Goal: Information Seeking & Learning: Learn about a topic

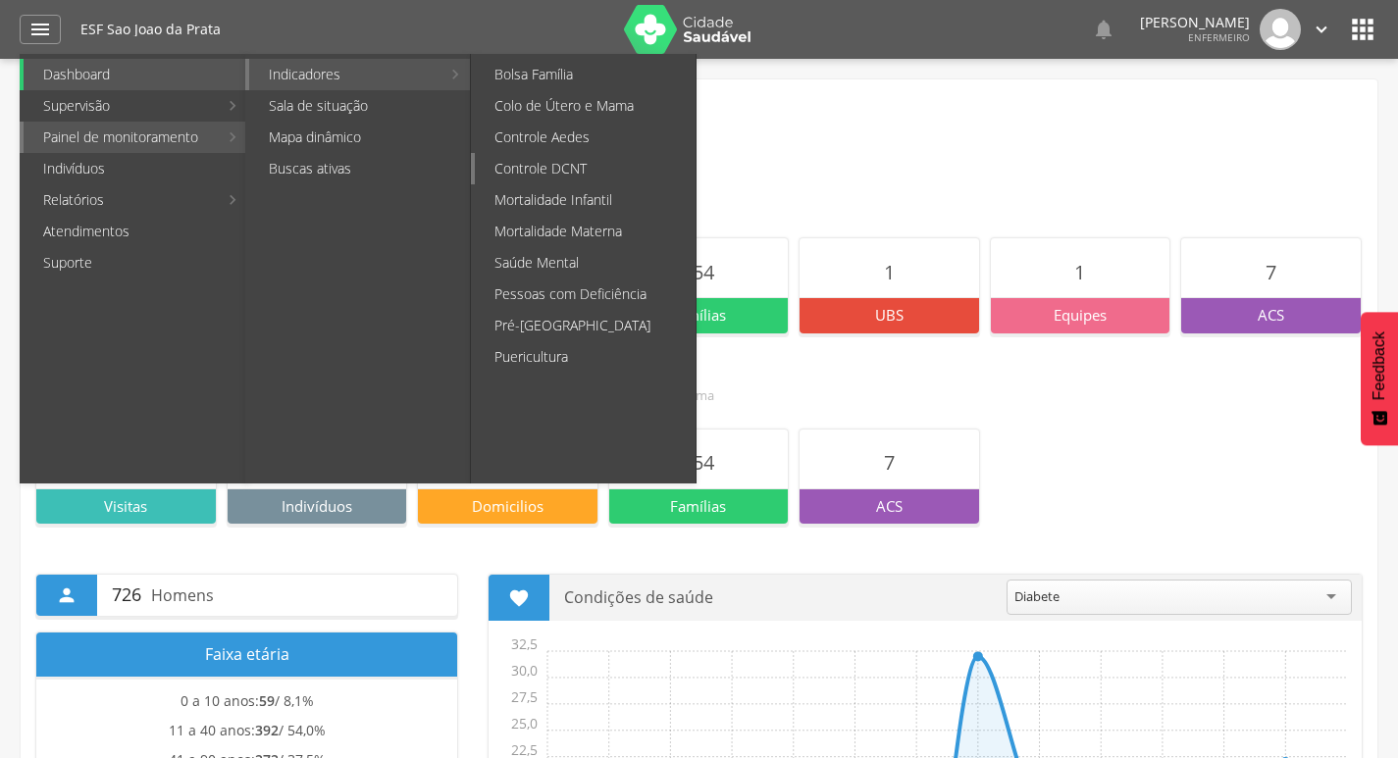
click at [607, 176] on link "Controle DCNT" at bounding box center [585, 168] width 221 height 31
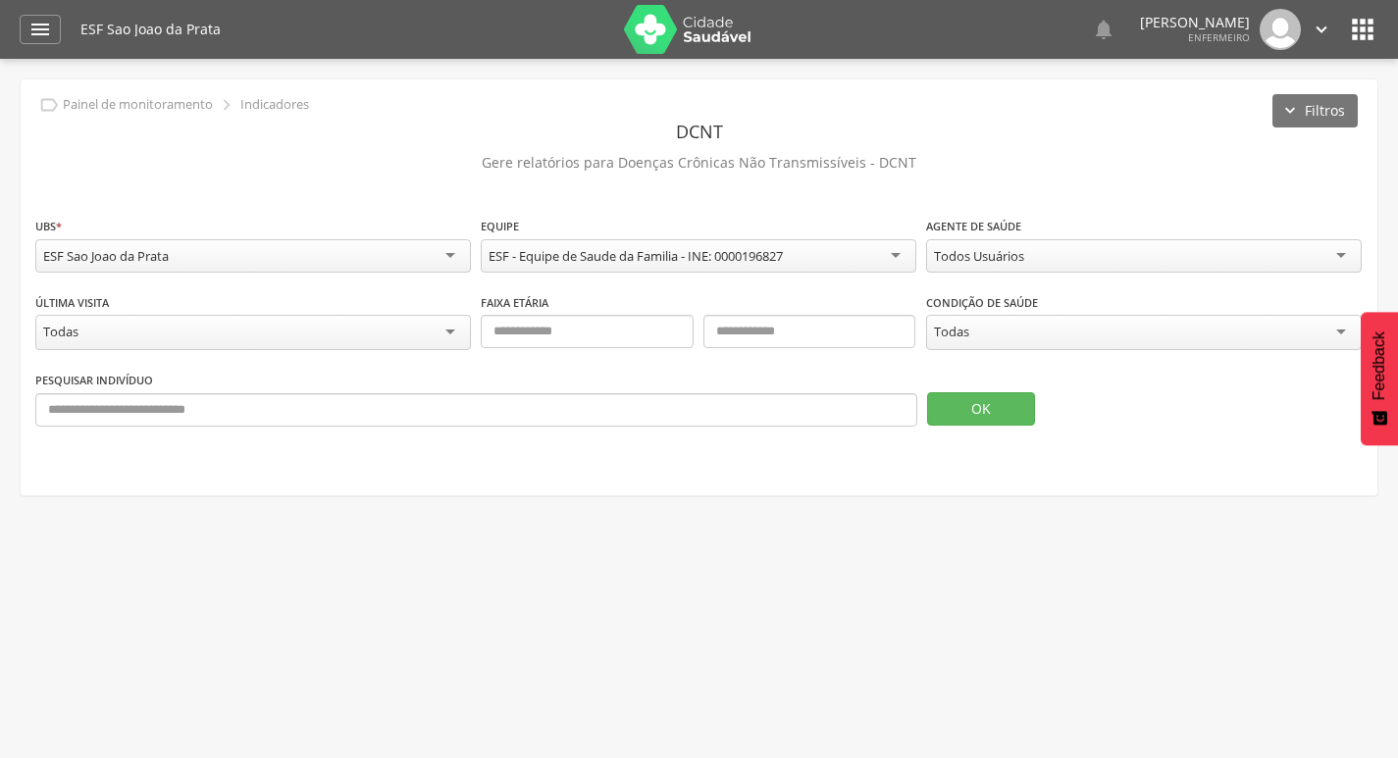
click at [1066, 266] on div "Todos Usuários" at bounding box center [1144, 255] width 436 height 33
click at [994, 410] on button "OK" at bounding box center [981, 408] width 108 height 33
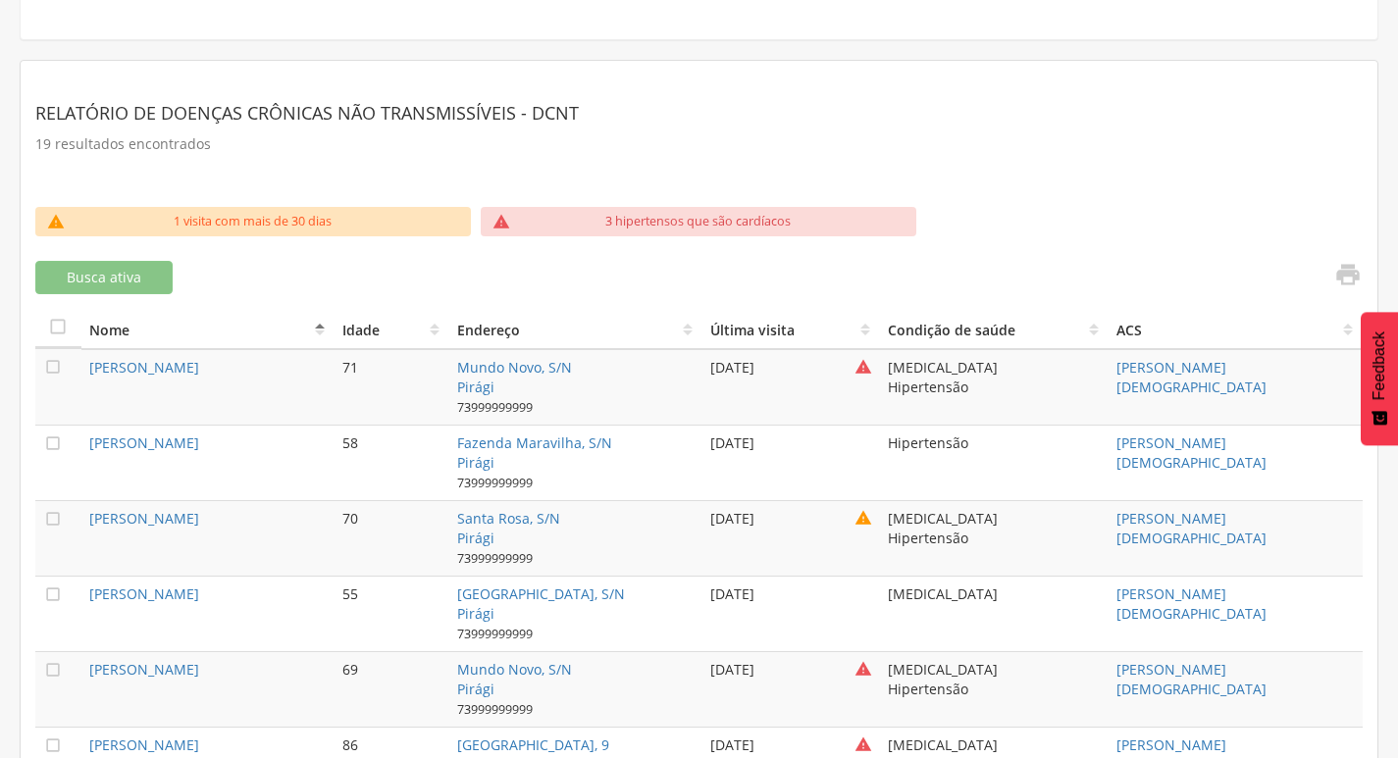
scroll to position [490, 0]
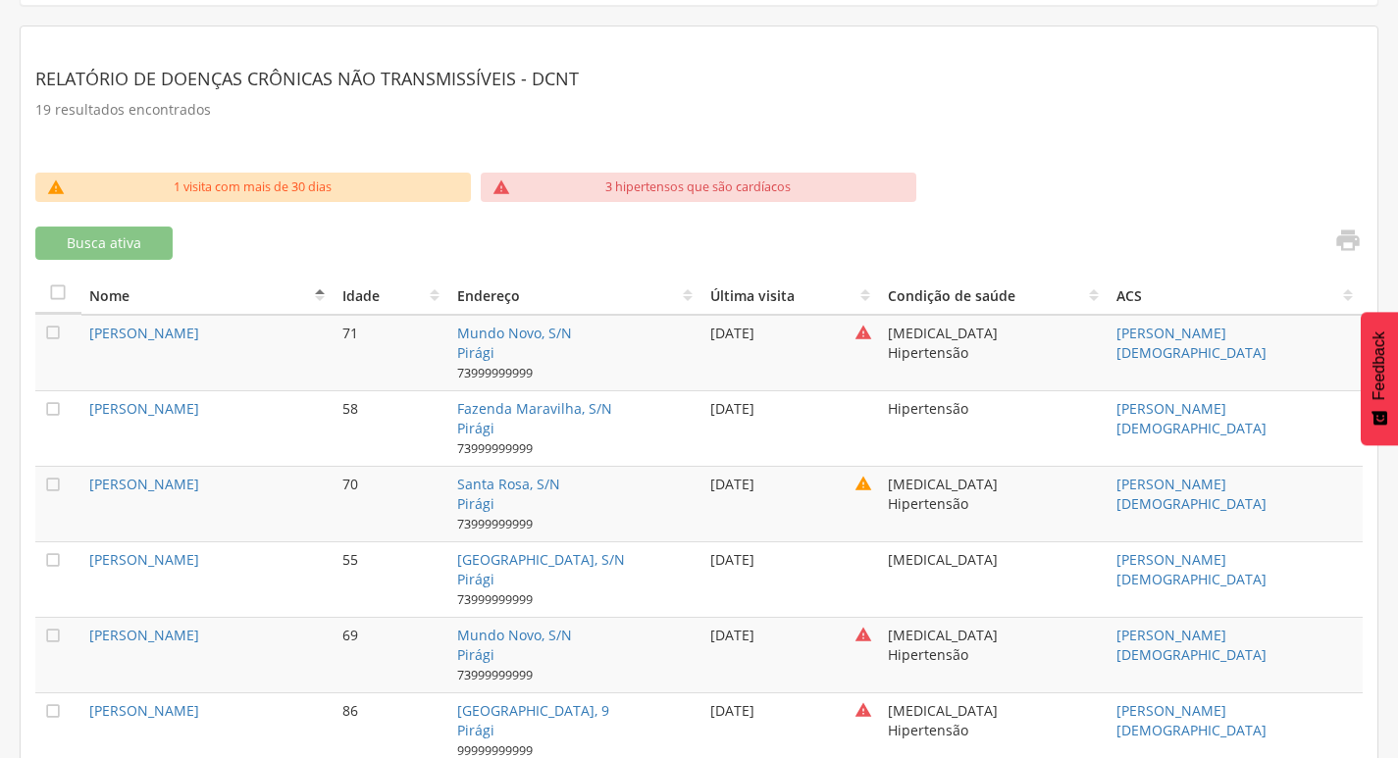
drag, startPoint x: 1207, startPoint y: 351, endPoint x: 1194, endPoint y: 351, distance: 12.8
click at [1194, 351] on td "[PERSON_NAME][DEMOGRAPHIC_DATA]" at bounding box center [1236, 353] width 254 height 77
click at [1144, 341] on link "[PERSON_NAME][DEMOGRAPHIC_DATA]" at bounding box center [1191, 343] width 150 height 38
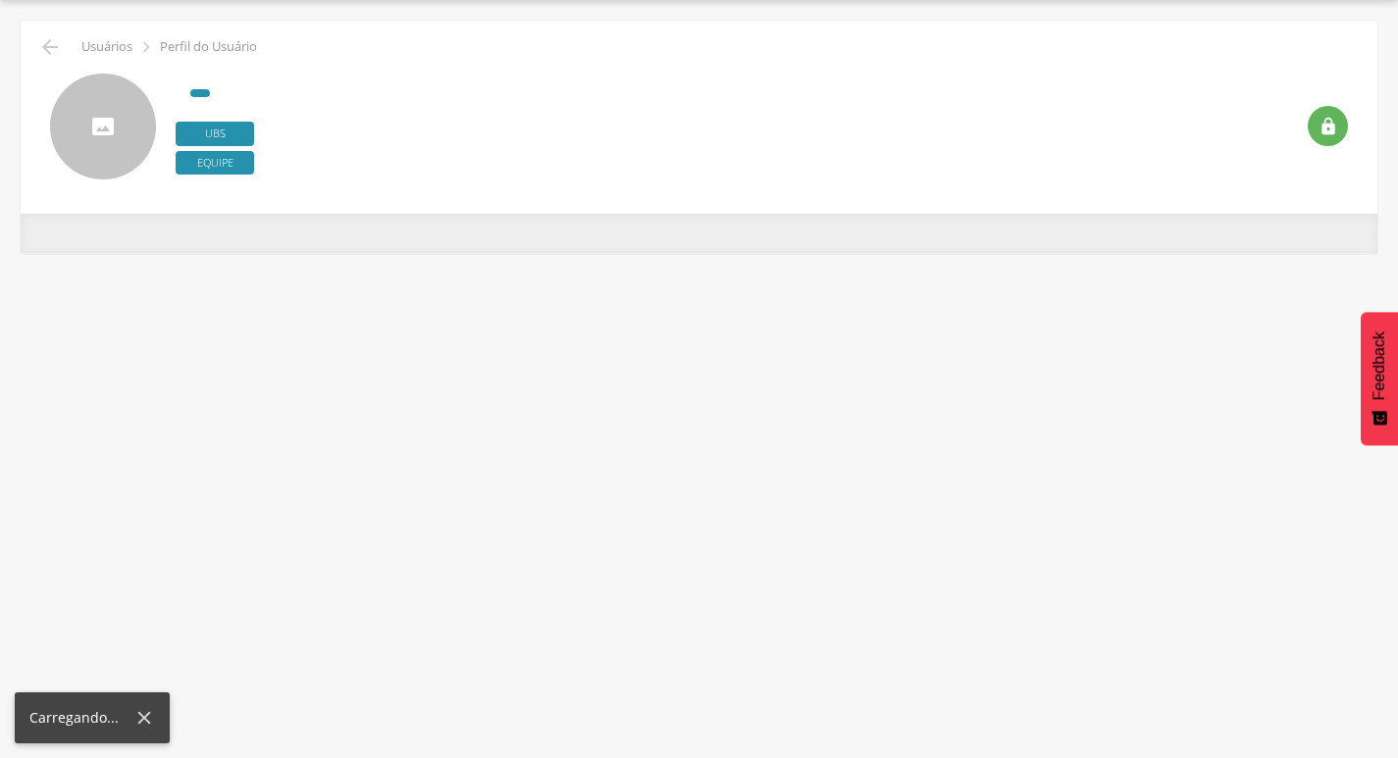
scroll to position [59, 0]
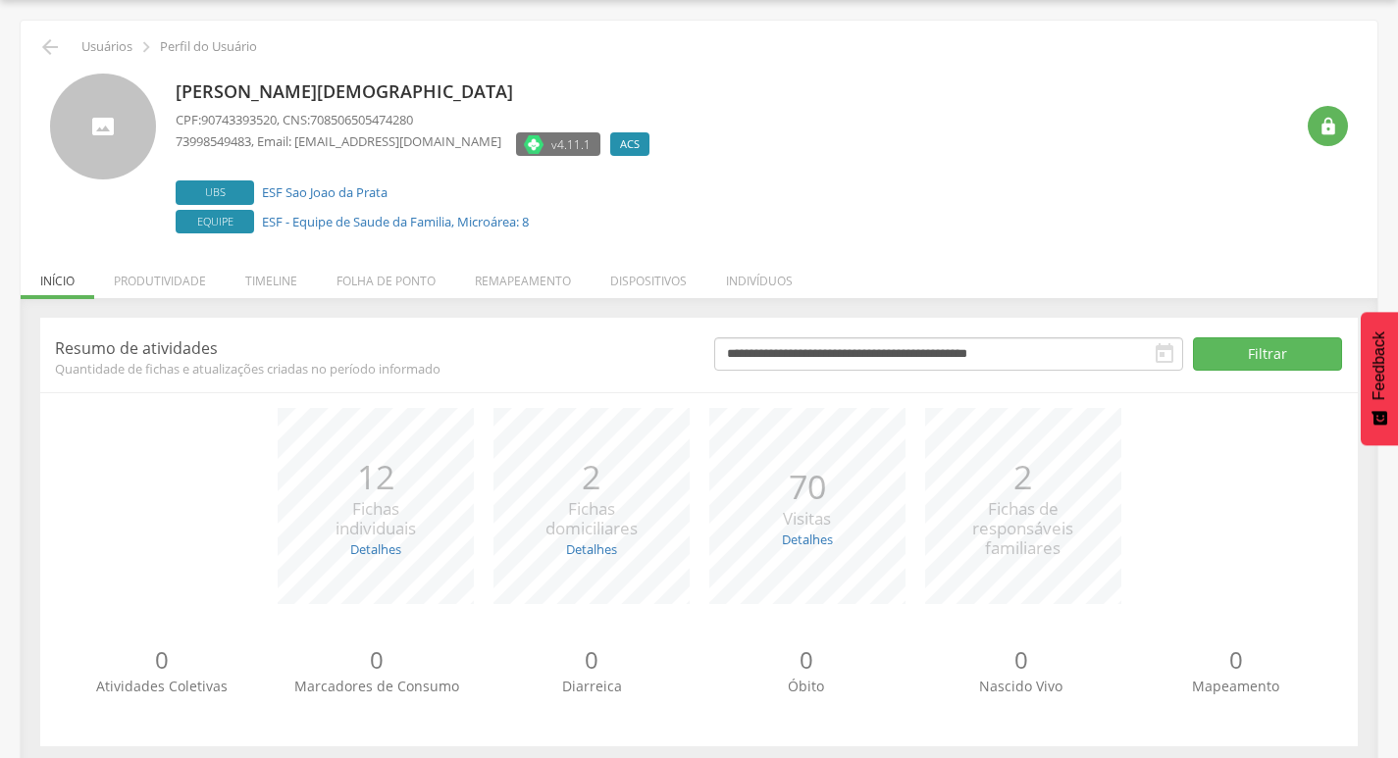
drag, startPoint x: 174, startPoint y: 92, endPoint x: 603, endPoint y: 80, distance: 429.8
click at [603, 80] on div "[PERSON_NAME][DEMOGRAPHIC_DATA] CPF: 90743393520 , CNS: 708506505474280 7399854…" at bounding box center [699, 156] width 1298 height 165
copy p "[PERSON_NAME][DEMOGRAPHIC_DATA]"
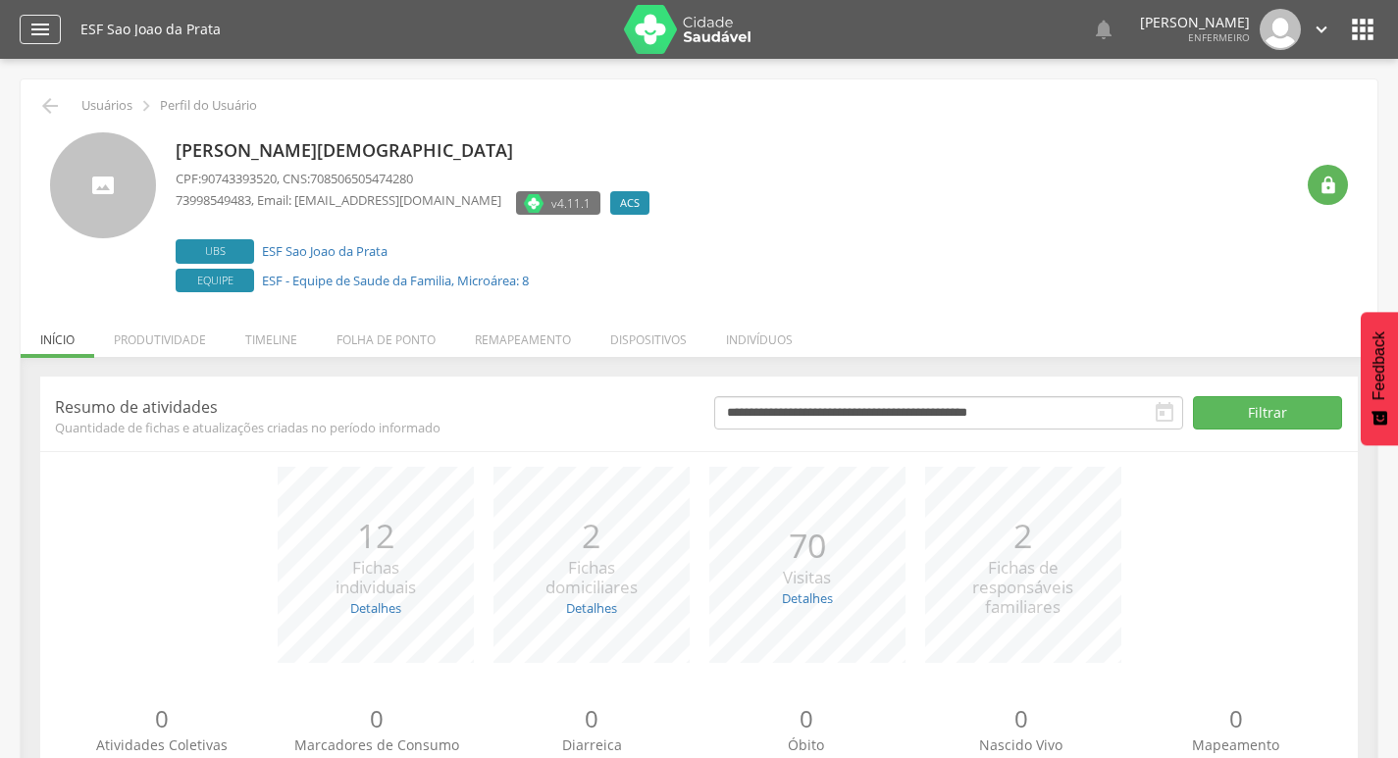
click at [38, 35] on icon "" at bounding box center [40, 30] width 24 height 24
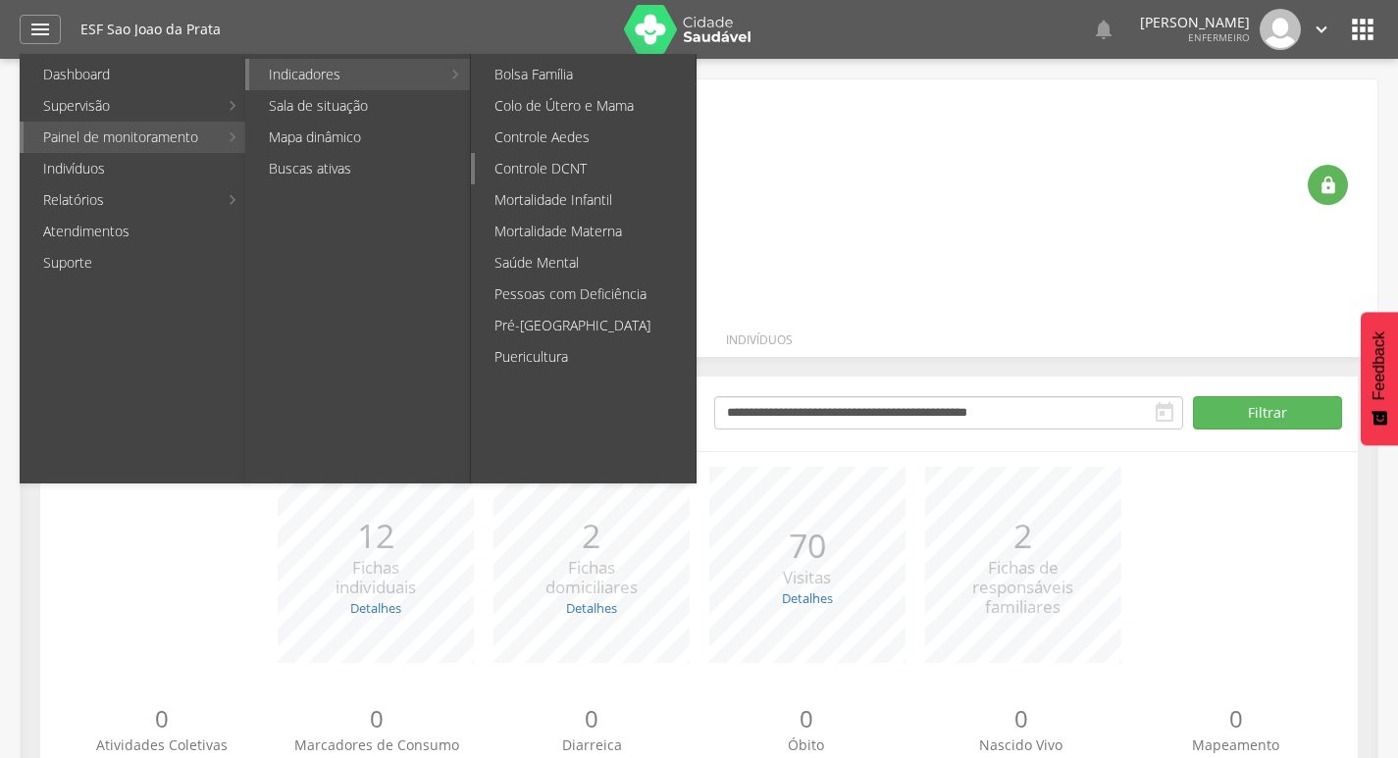
click at [601, 173] on link "Controle DCNT" at bounding box center [585, 168] width 221 height 31
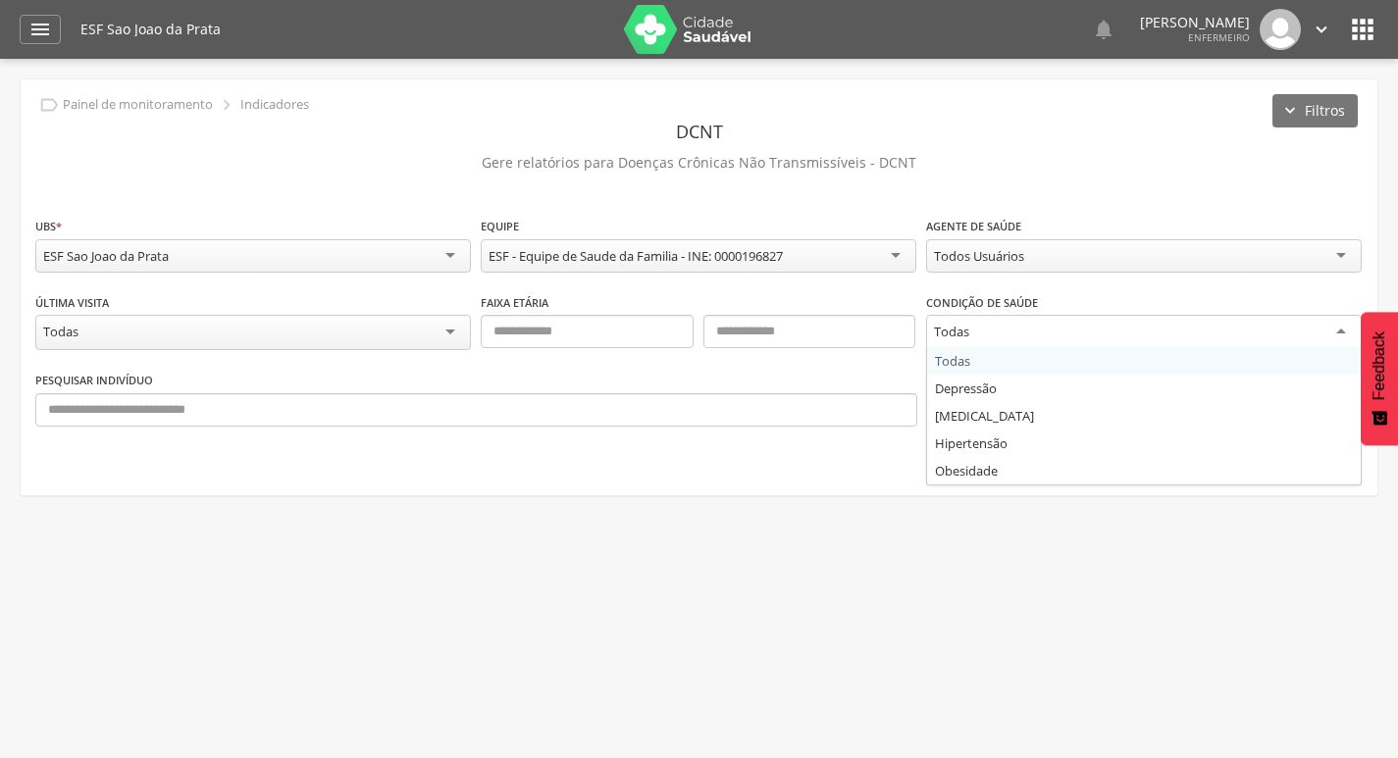
click at [1055, 318] on div "Todas" at bounding box center [1144, 332] width 436 height 35
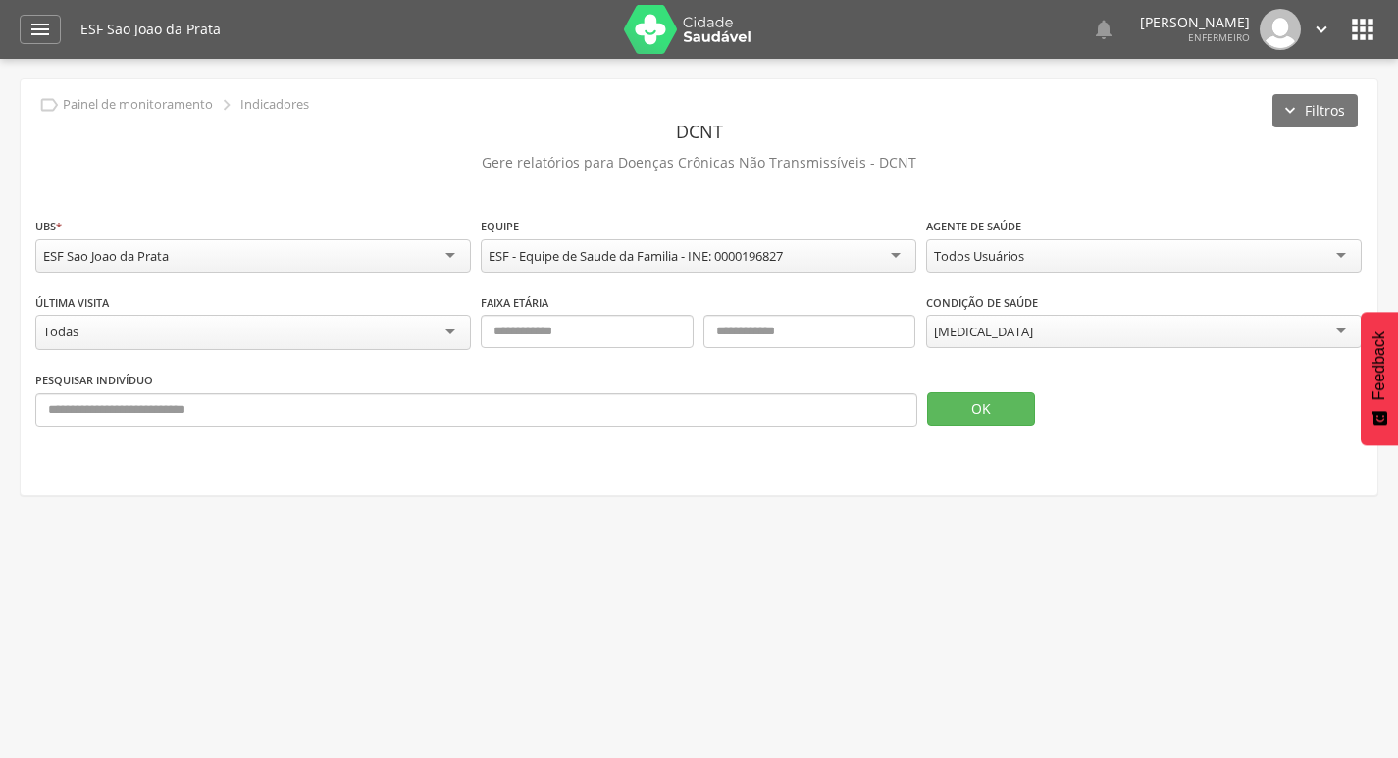
click at [997, 250] on div "Todos Usuários" at bounding box center [979, 256] width 90 height 18
click at [259, 328] on div "Todas" at bounding box center [253, 332] width 436 height 35
click at [259, 328] on div "Todas" at bounding box center [253, 331] width 436 height 33
click at [973, 421] on button "OK" at bounding box center [981, 406] width 108 height 33
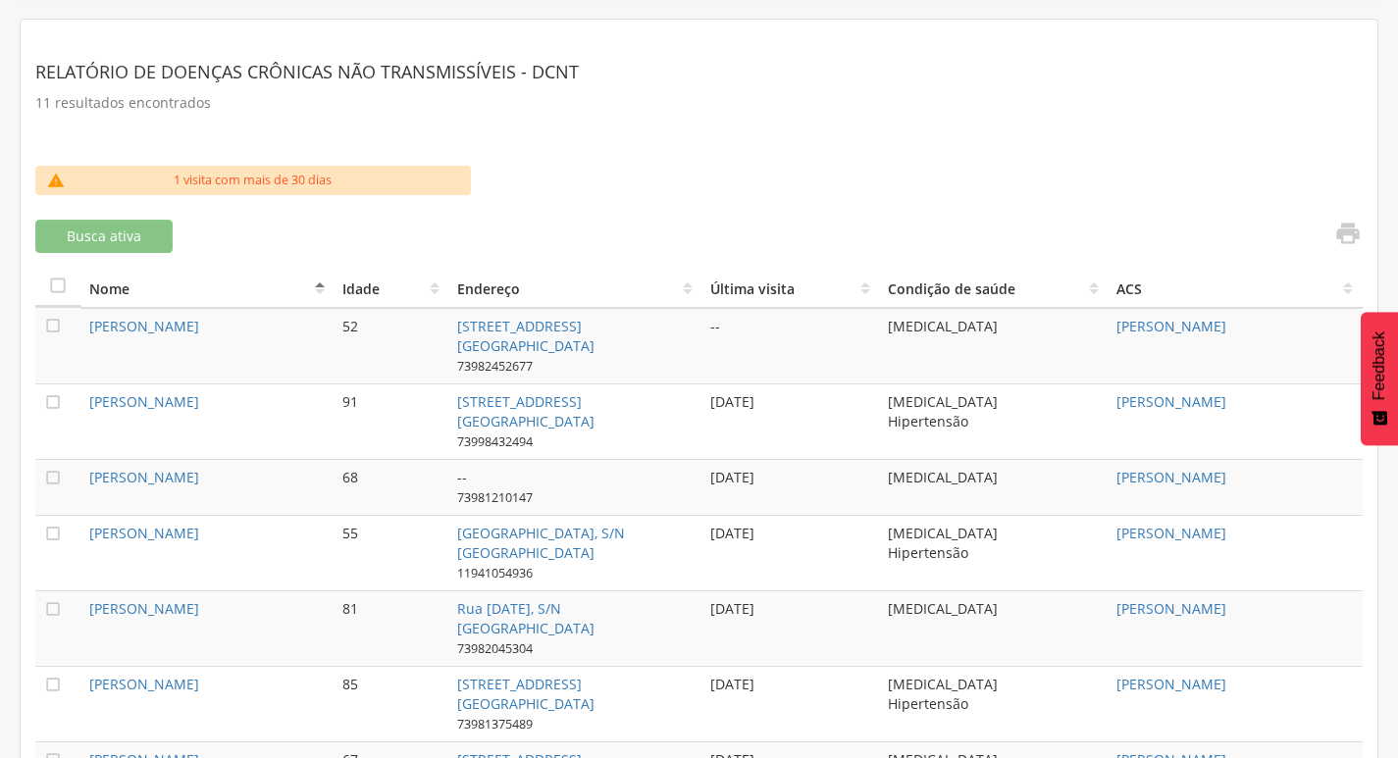
scroll to position [490, 0]
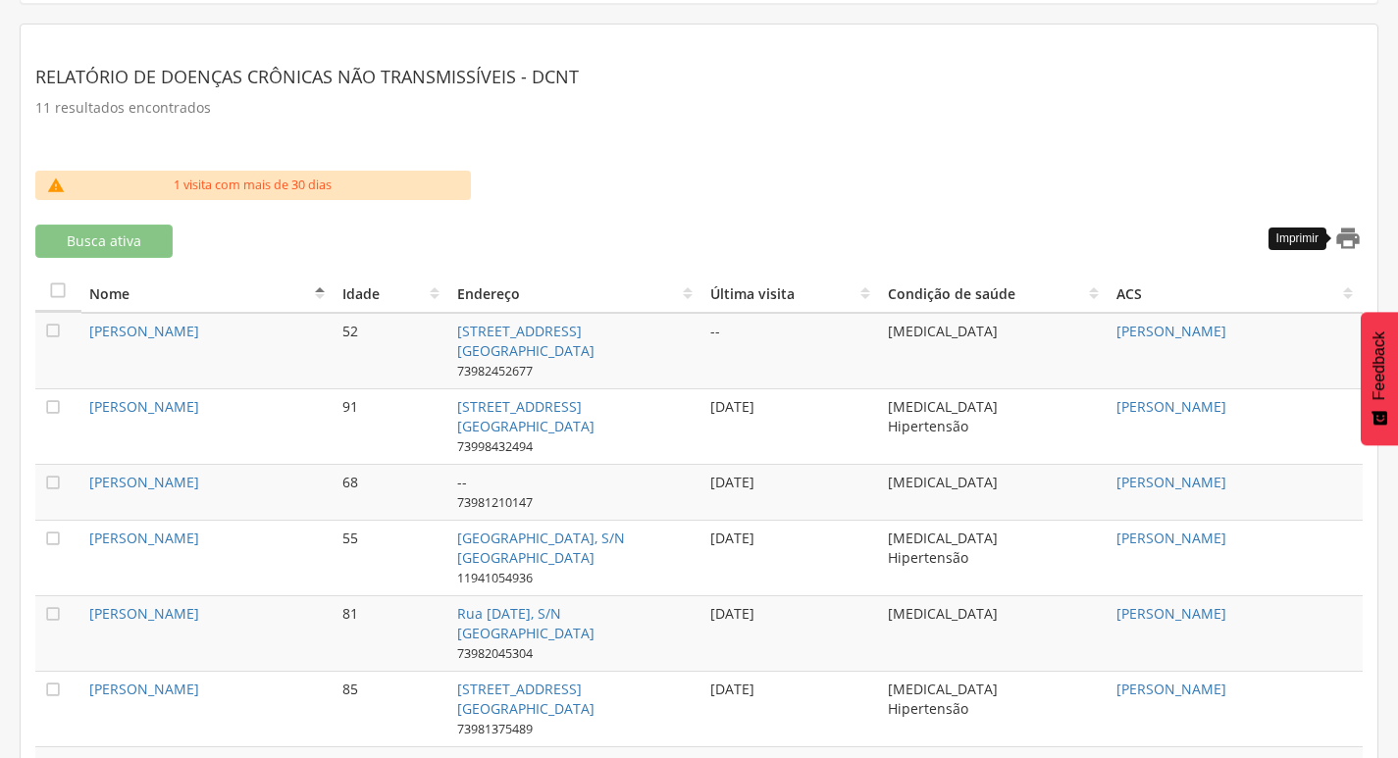
click at [1340, 244] on icon "" at bounding box center [1347, 238] width 27 height 27
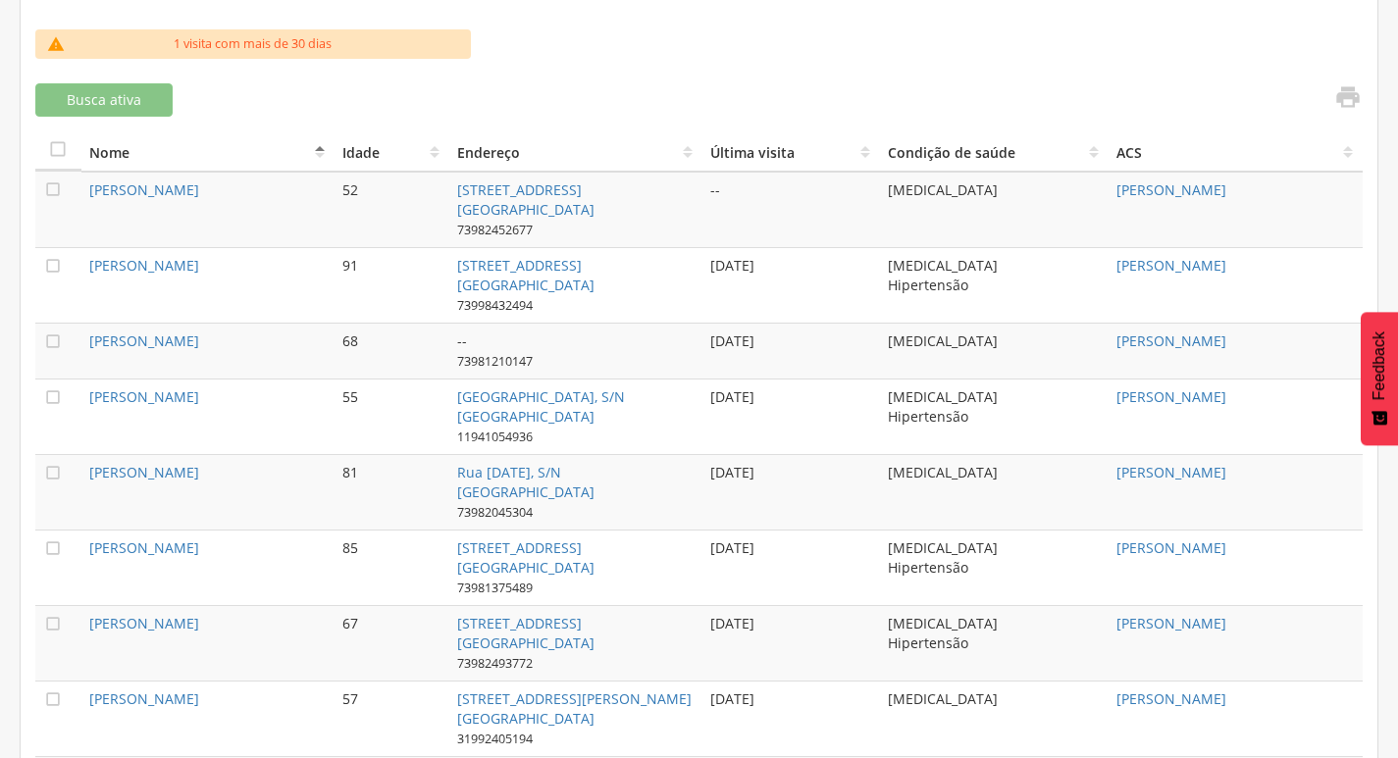
scroll to position [597, 0]
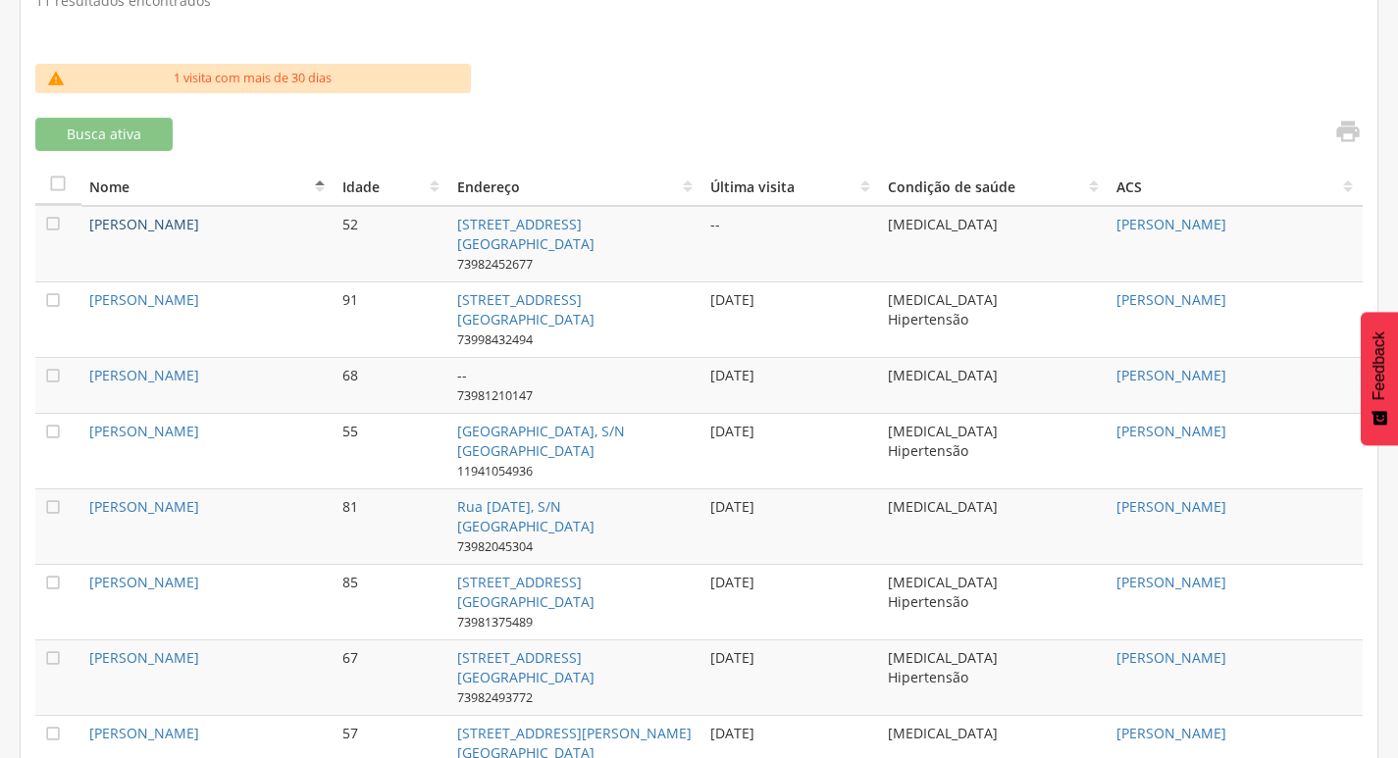
click at [92, 224] on link "[PERSON_NAME]" at bounding box center [144, 224] width 110 height 19
type input "**********"
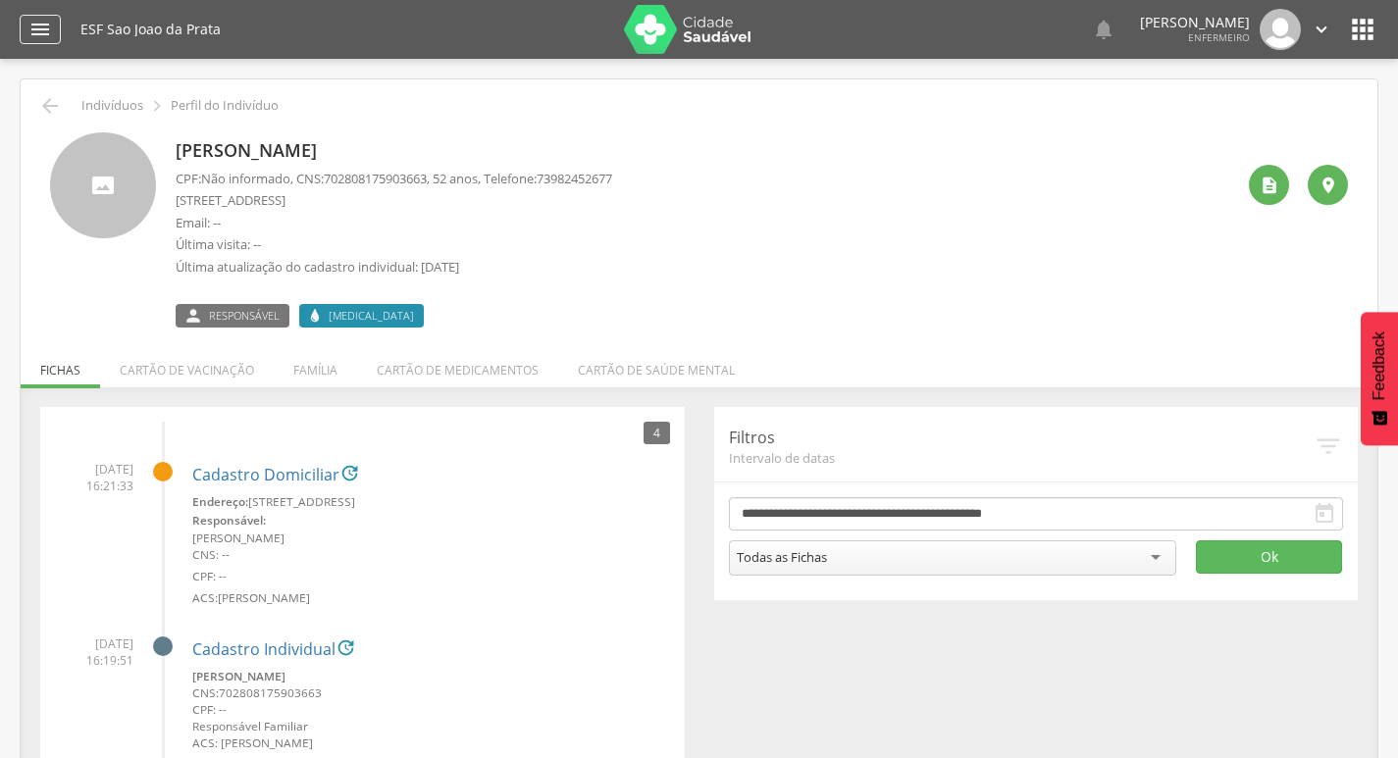
click at [36, 22] on icon "" at bounding box center [40, 30] width 24 height 24
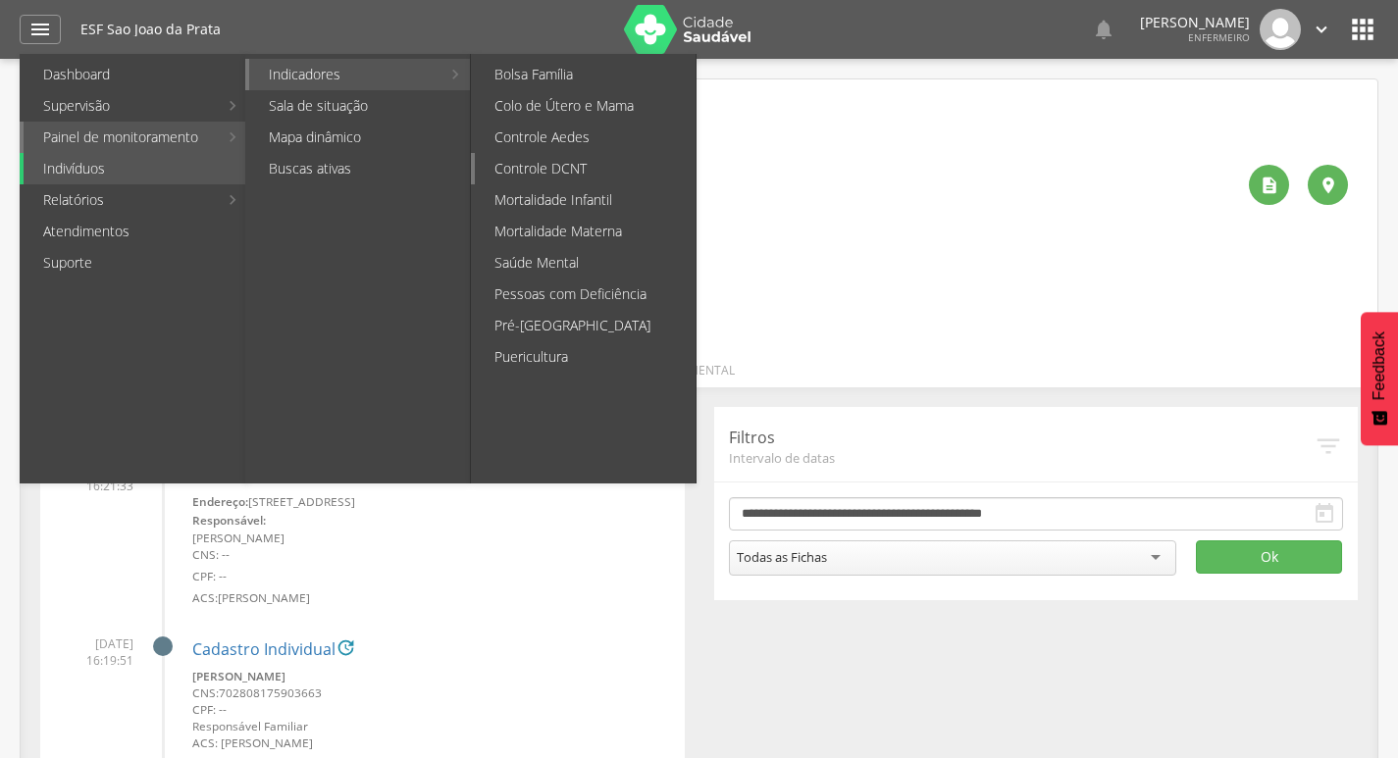
click at [567, 168] on link "Controle DCNT" at bounding box center [585, 168] width 221 height 31
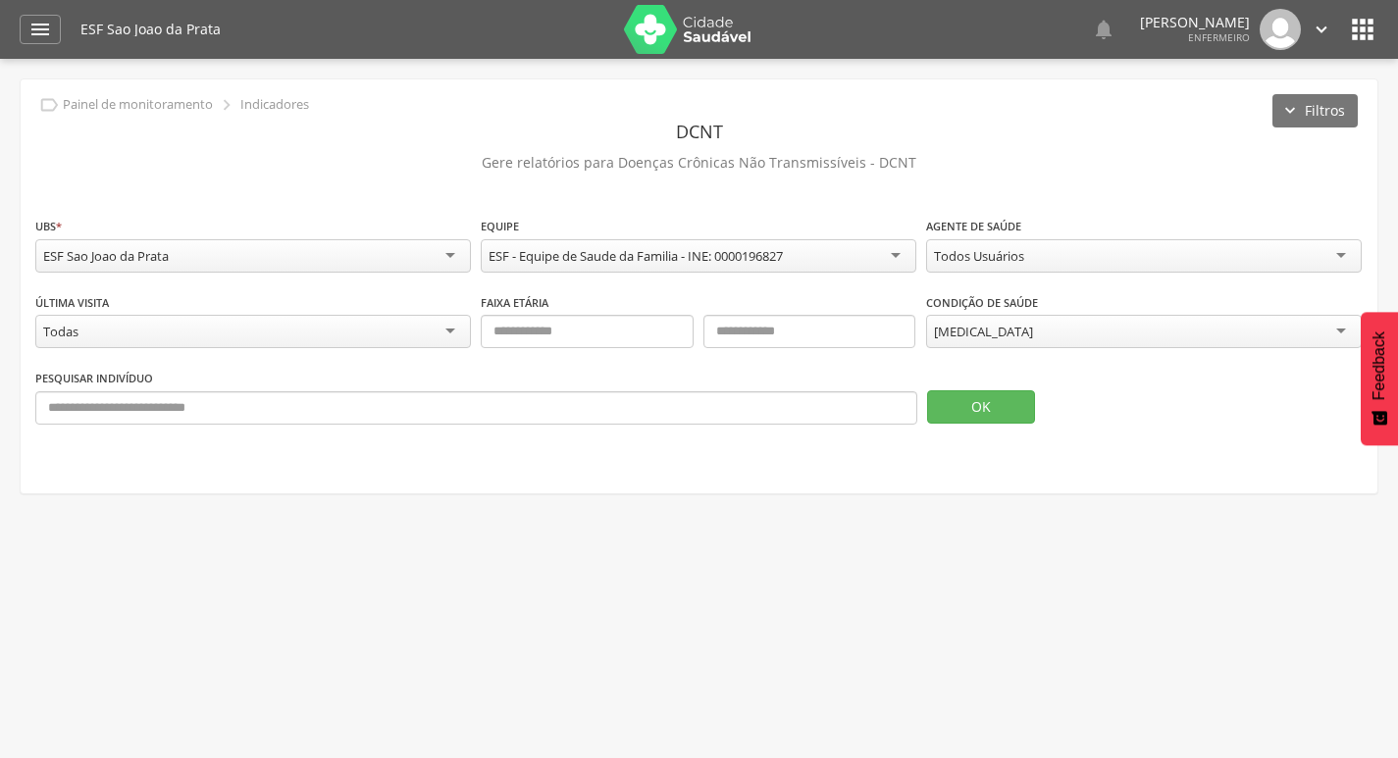
click at [1021, 261] on div "Todos Usuários" at bounding box center [979, 256] width 90 height 18
click at [991, 402] on button "OK" at bounding box center [981, 406] width 108 height 33
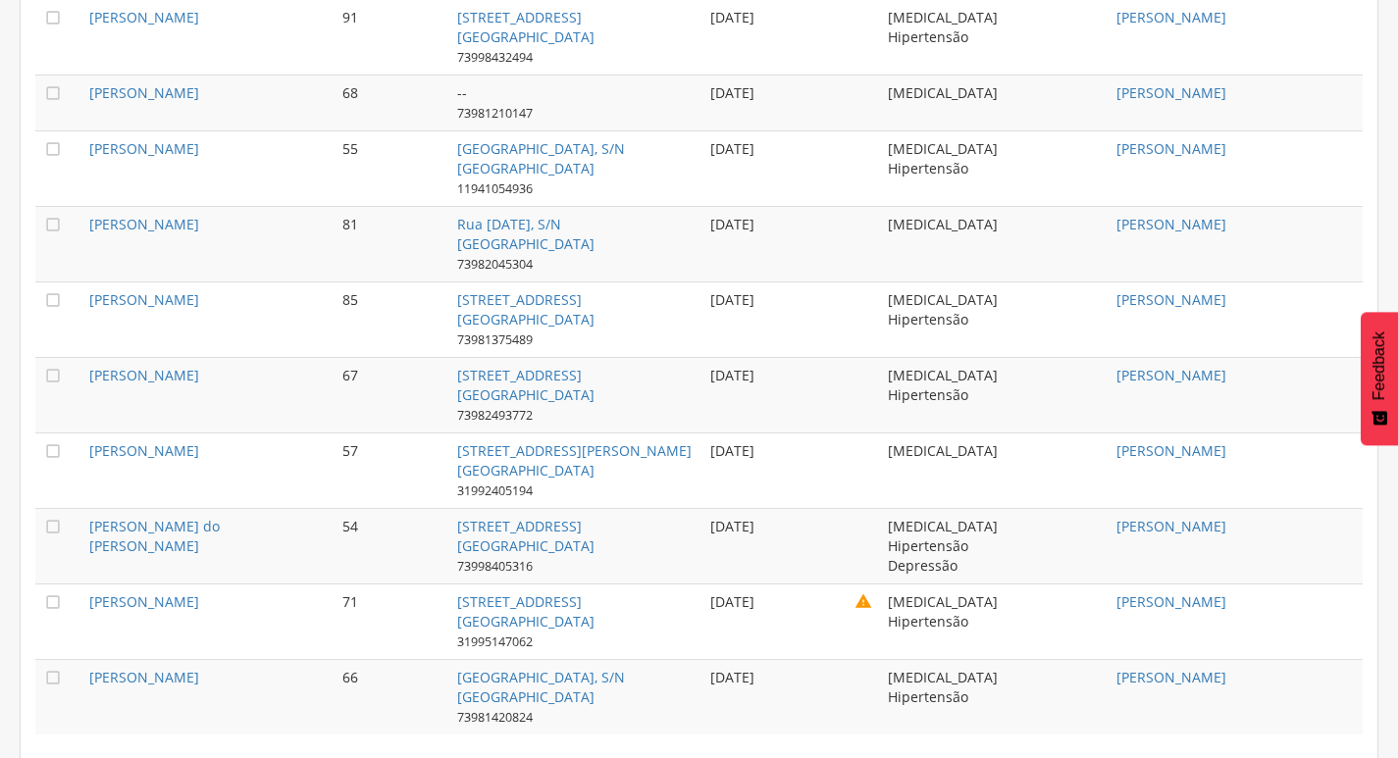
scroll to position [892, 0]
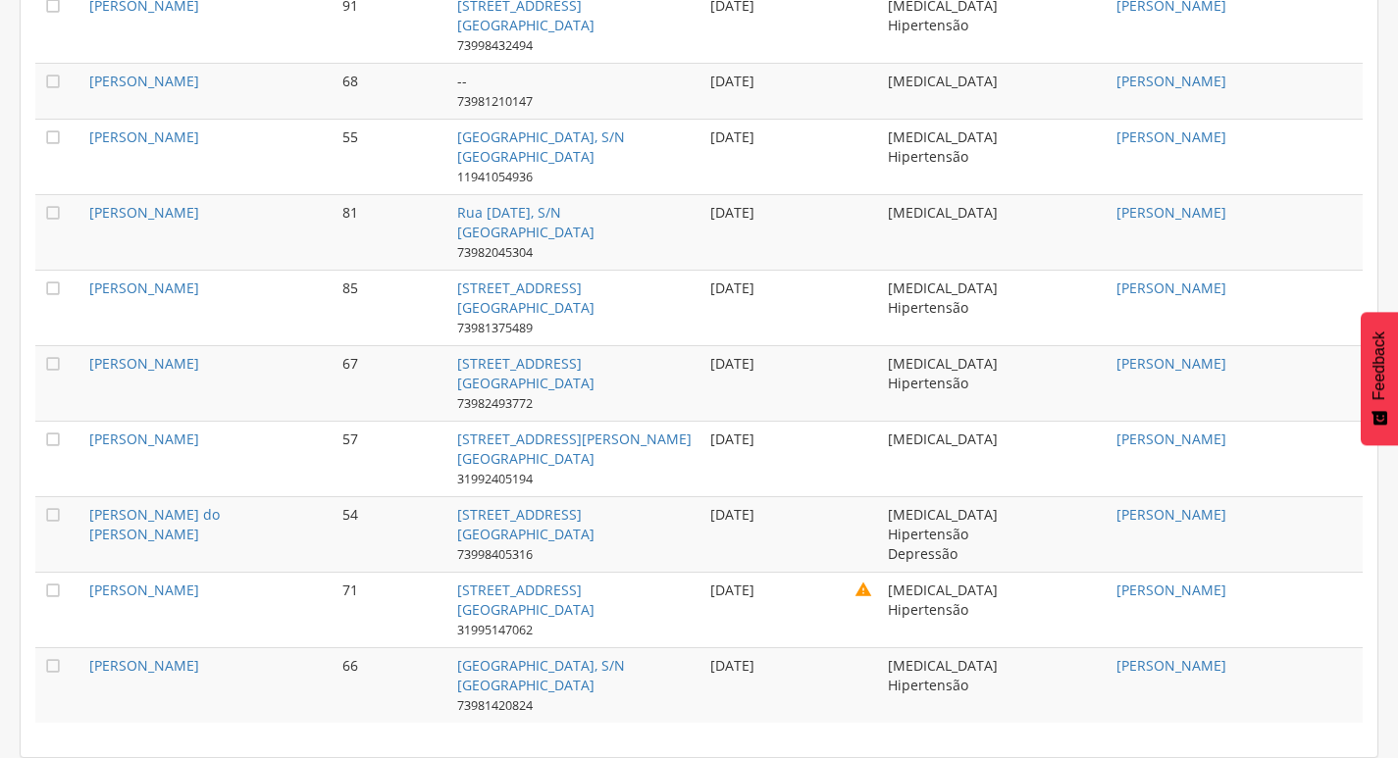
drag, startPoint x: 195, startPoint y: 676, endPoint x: 79, endPoint y: -1, distance: 686.7
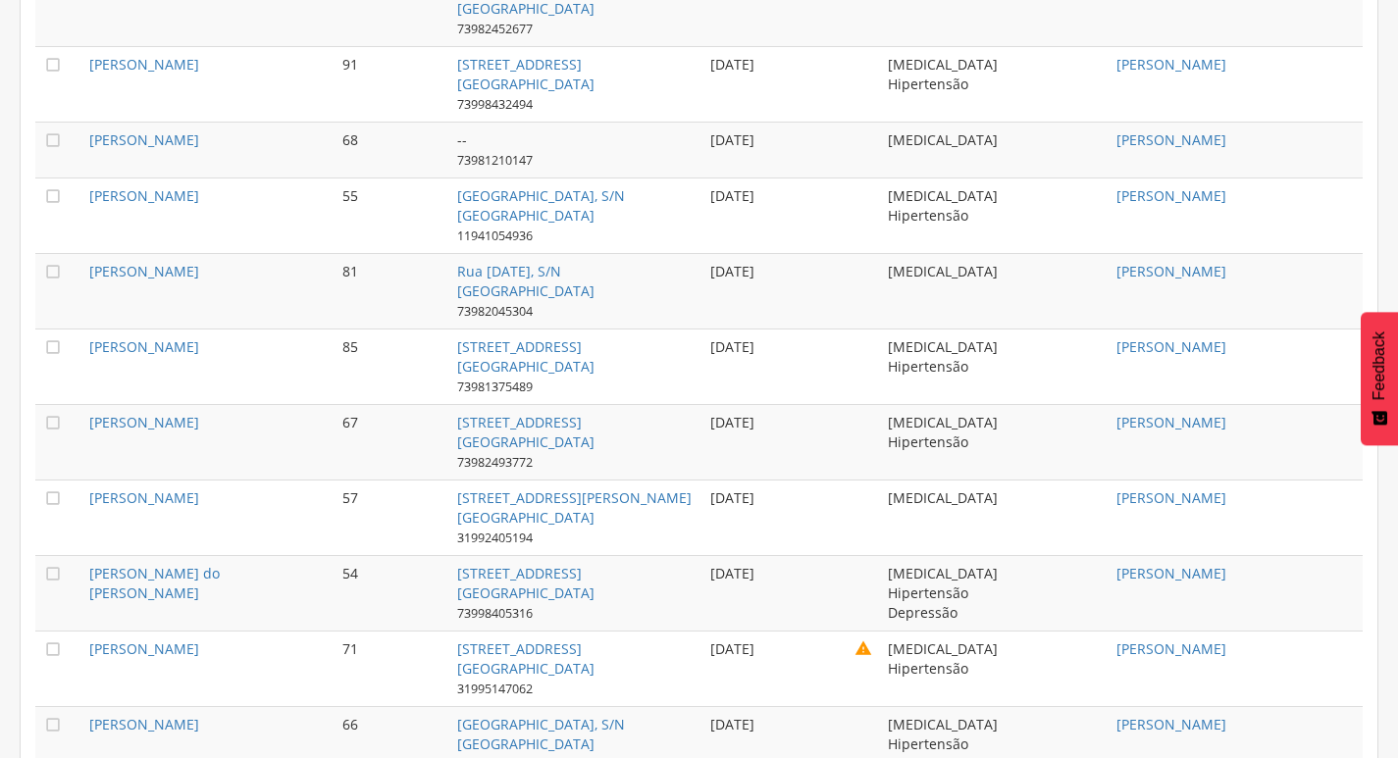
copy tbody " Loremi Dolorsit Ametcon 27 Adi Elits Doeius, 140 Tem Inci ut Labor 2258649644…"
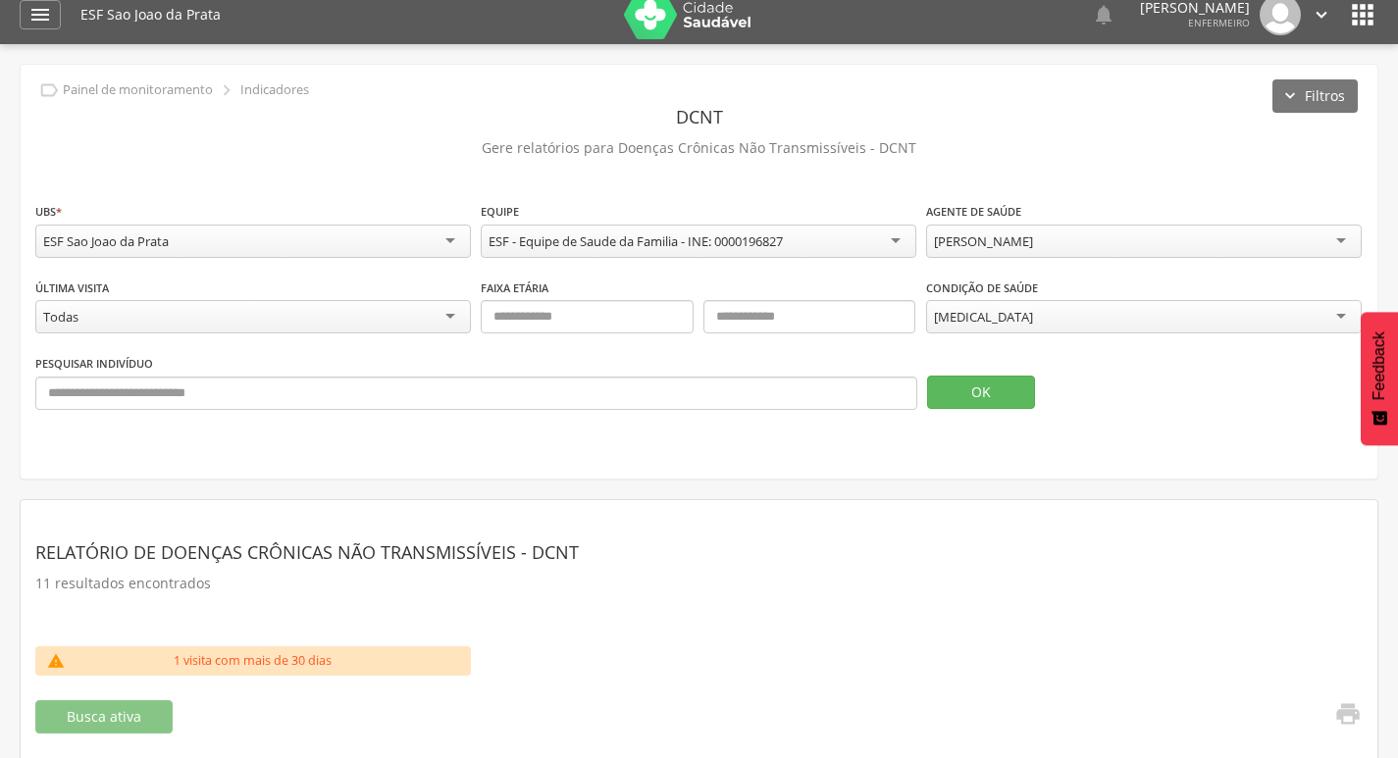
scroll to position [0, 0]
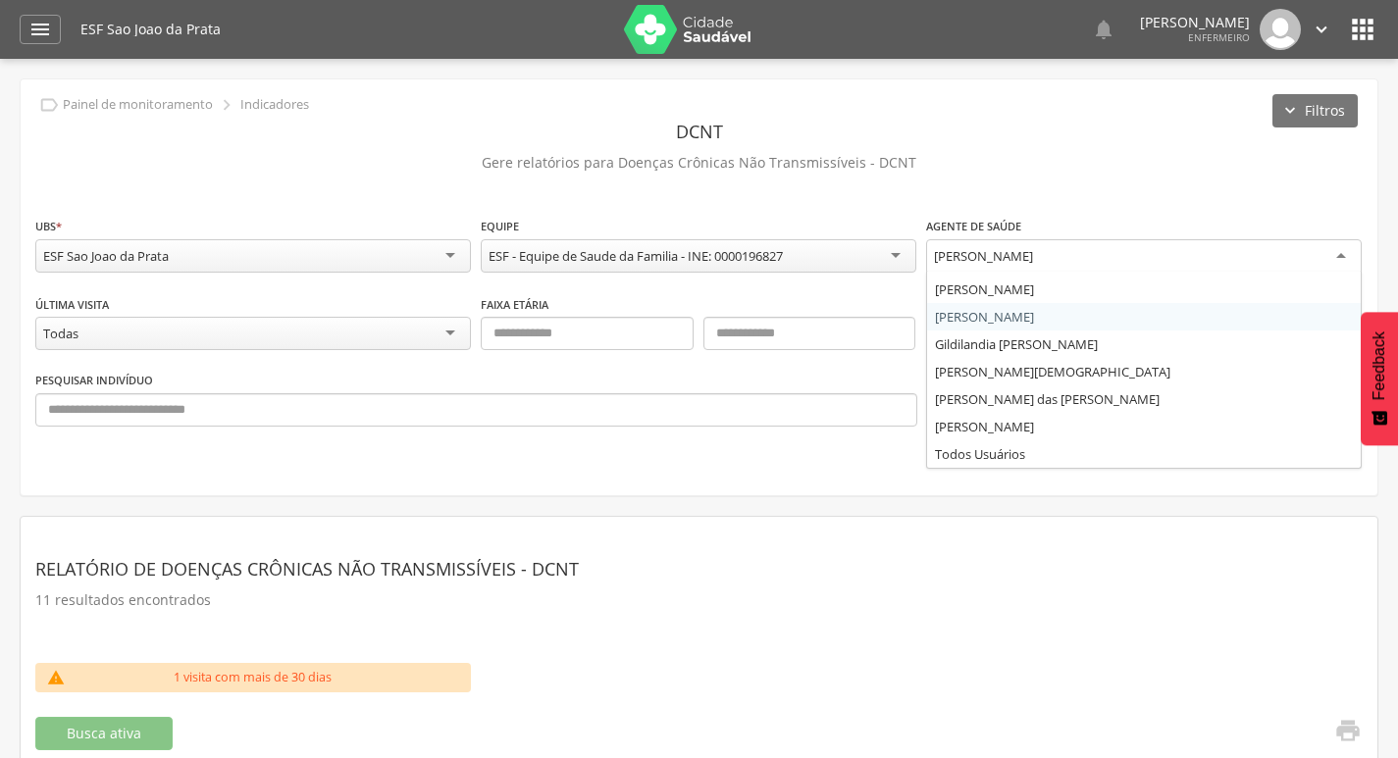
click at [1196, 262] on div "[PERSON_NAME]" at bounding box center [1144, 256] width 436 height 35
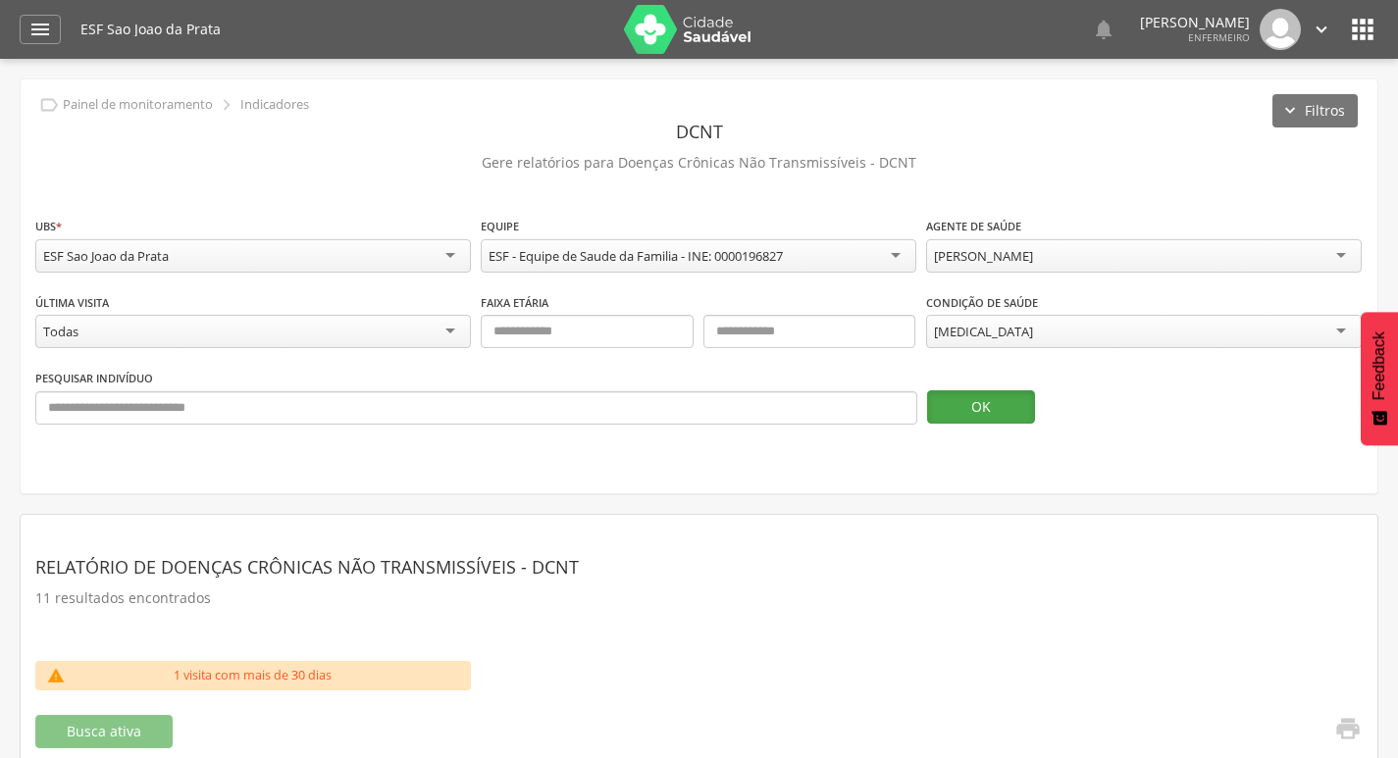
click at [996, 399] on button "OK" at bounding box center [981, 406] width 108 height 33
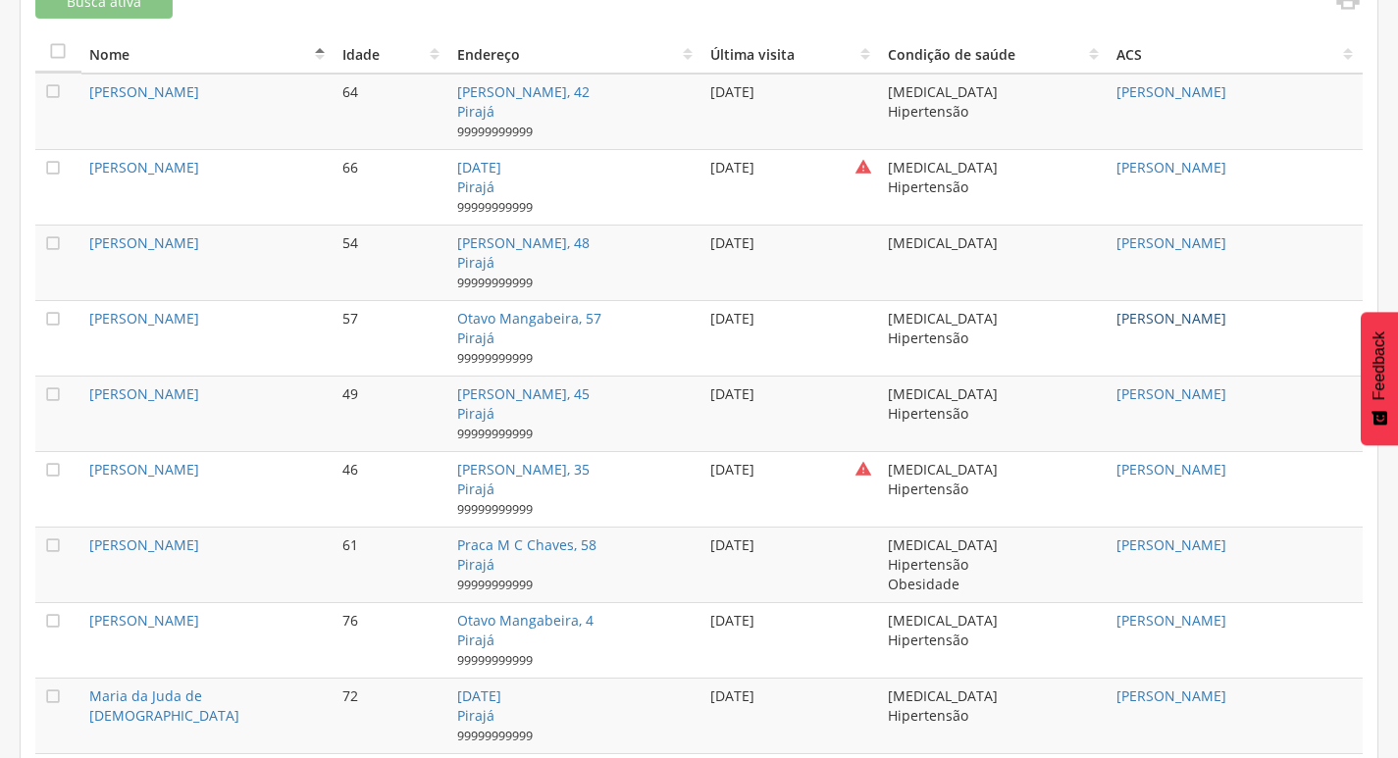
scroll to position [589, 0]
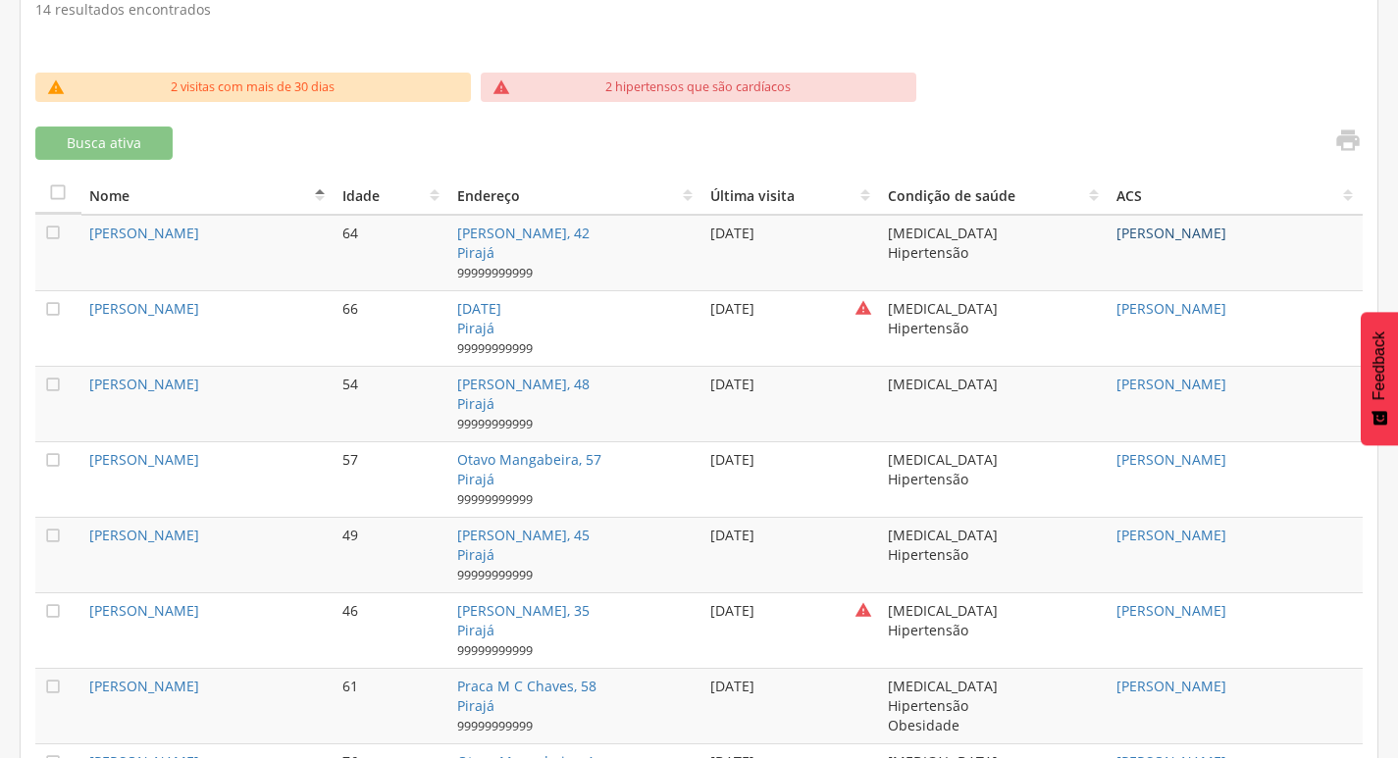
click at [1175, 236] on link "[PERSON_NAME]" at bounding box center [1171, 233] width 110 height 19
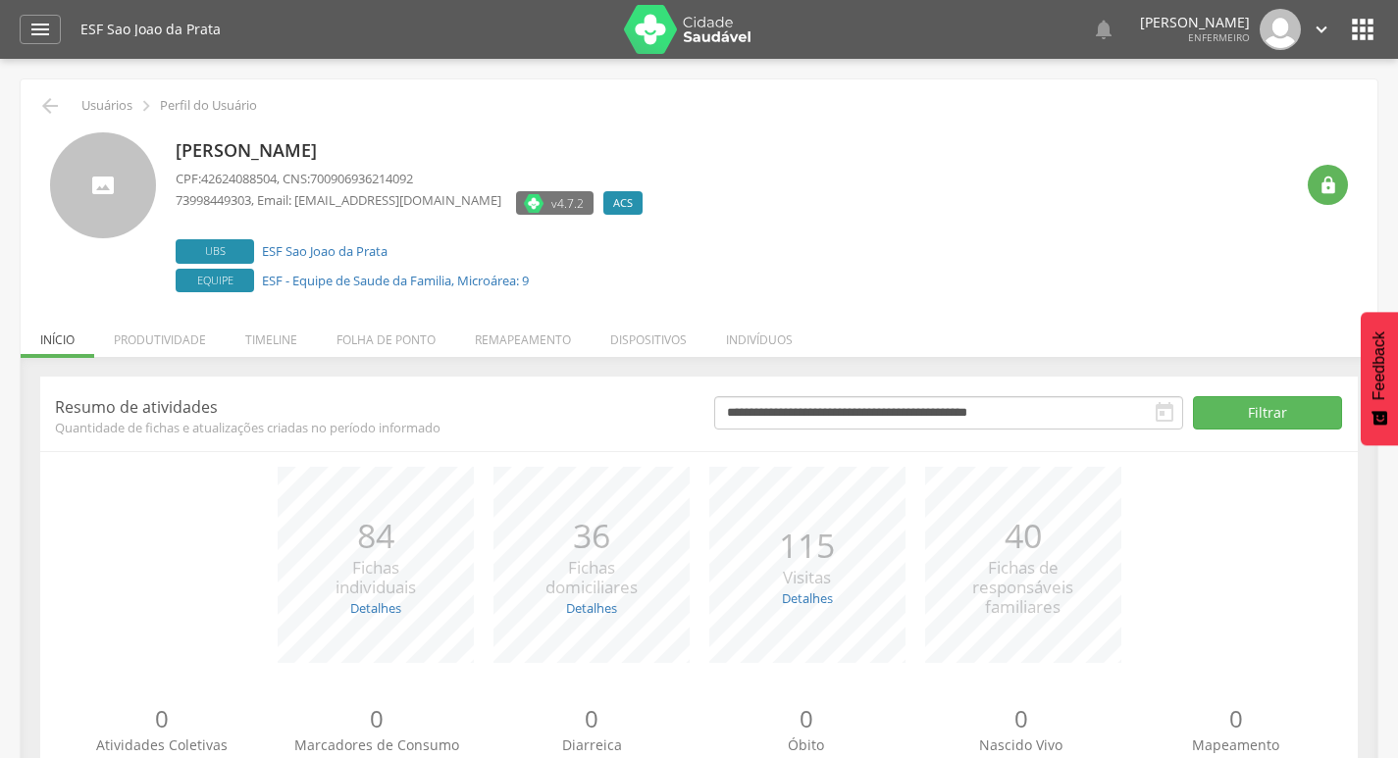
click at [1366, 32] on icon "" at bounding box center [1362, 29] width 31 height 31
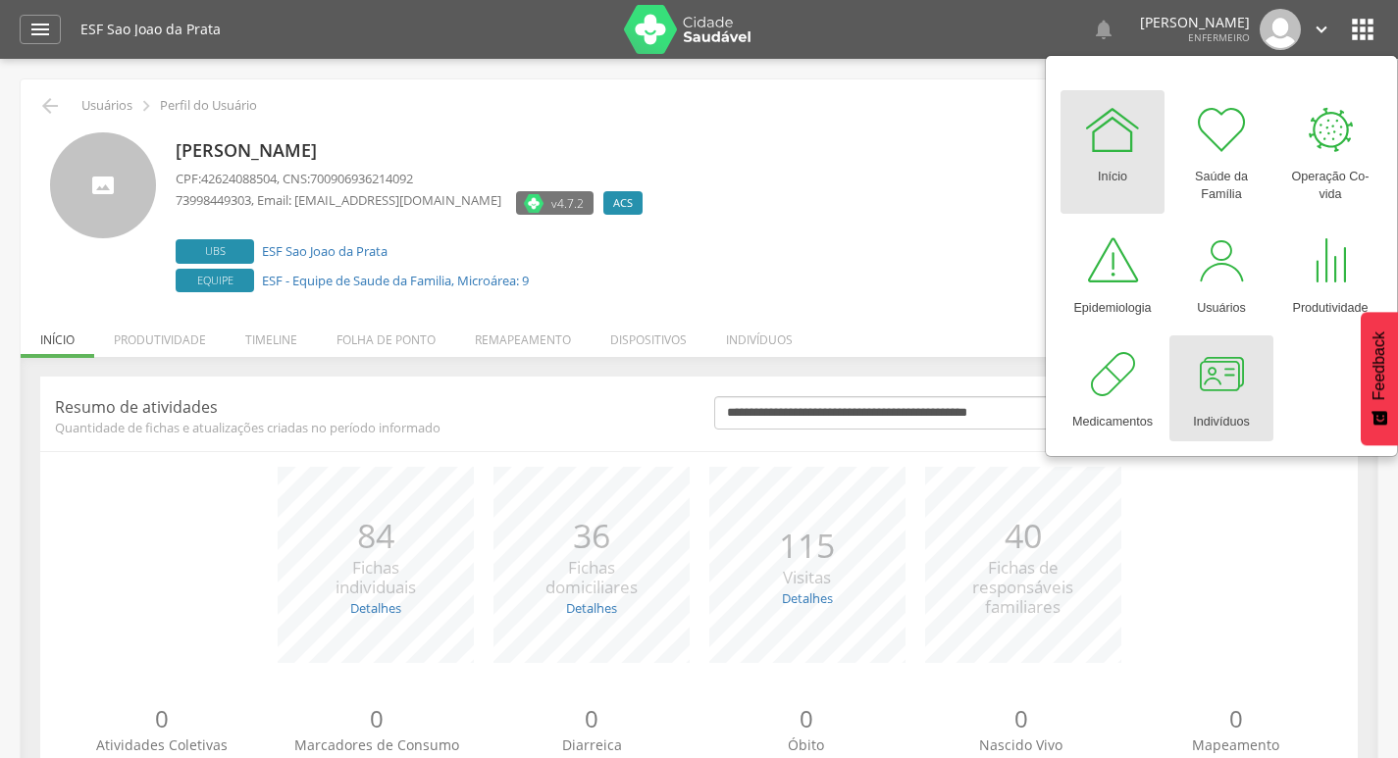
click at [1229, 395] on div at bounding box center [1221, 374] width 59 height 59
